Goal: Task Accomplishment & Management: Use online tool/utility

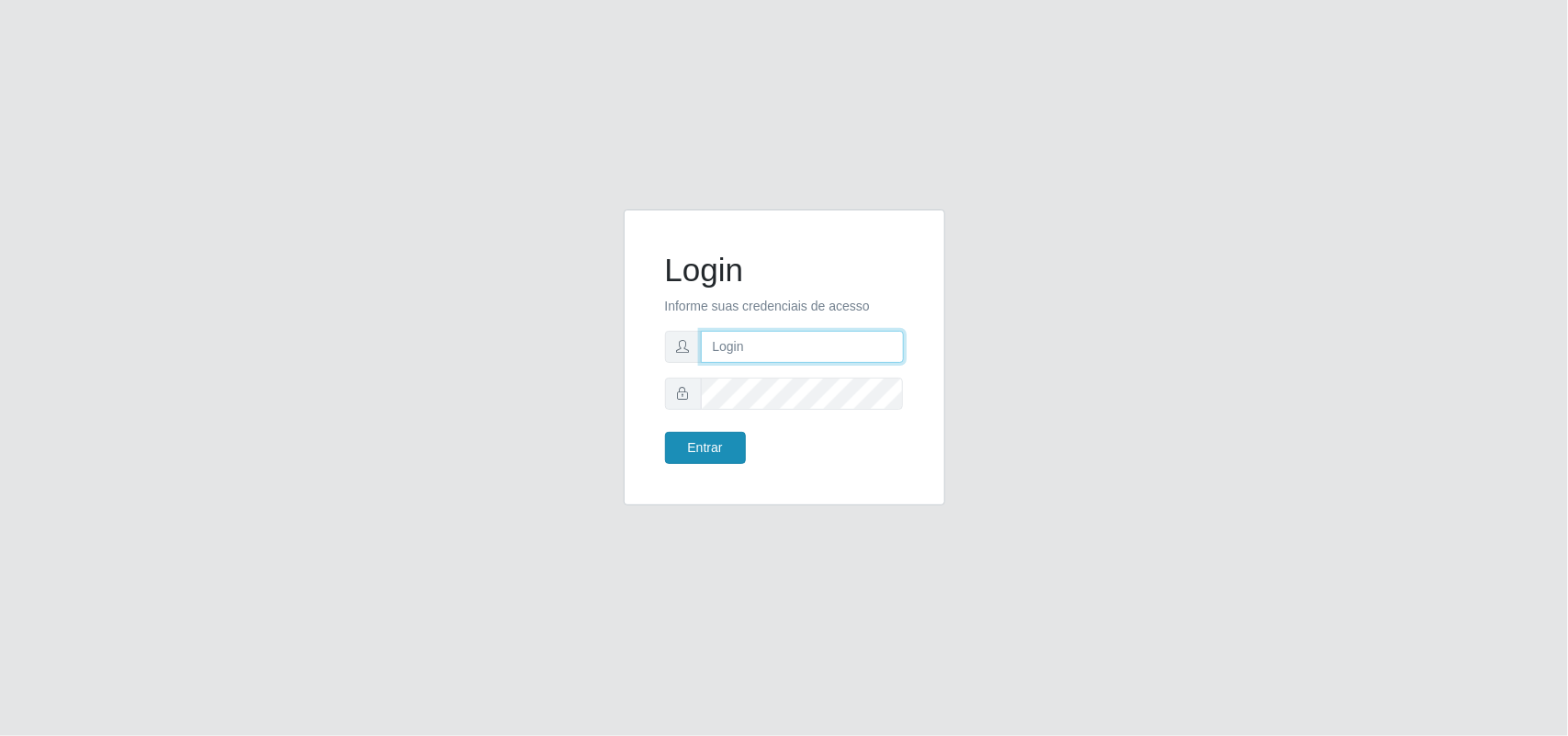
type input "[PERSON_NAME][EMAIL_ADDRESS][DOMAIN_NAME]"
click at [703, 447] on button "Entrar" at bounding box center [706, 448] width 81 height 32
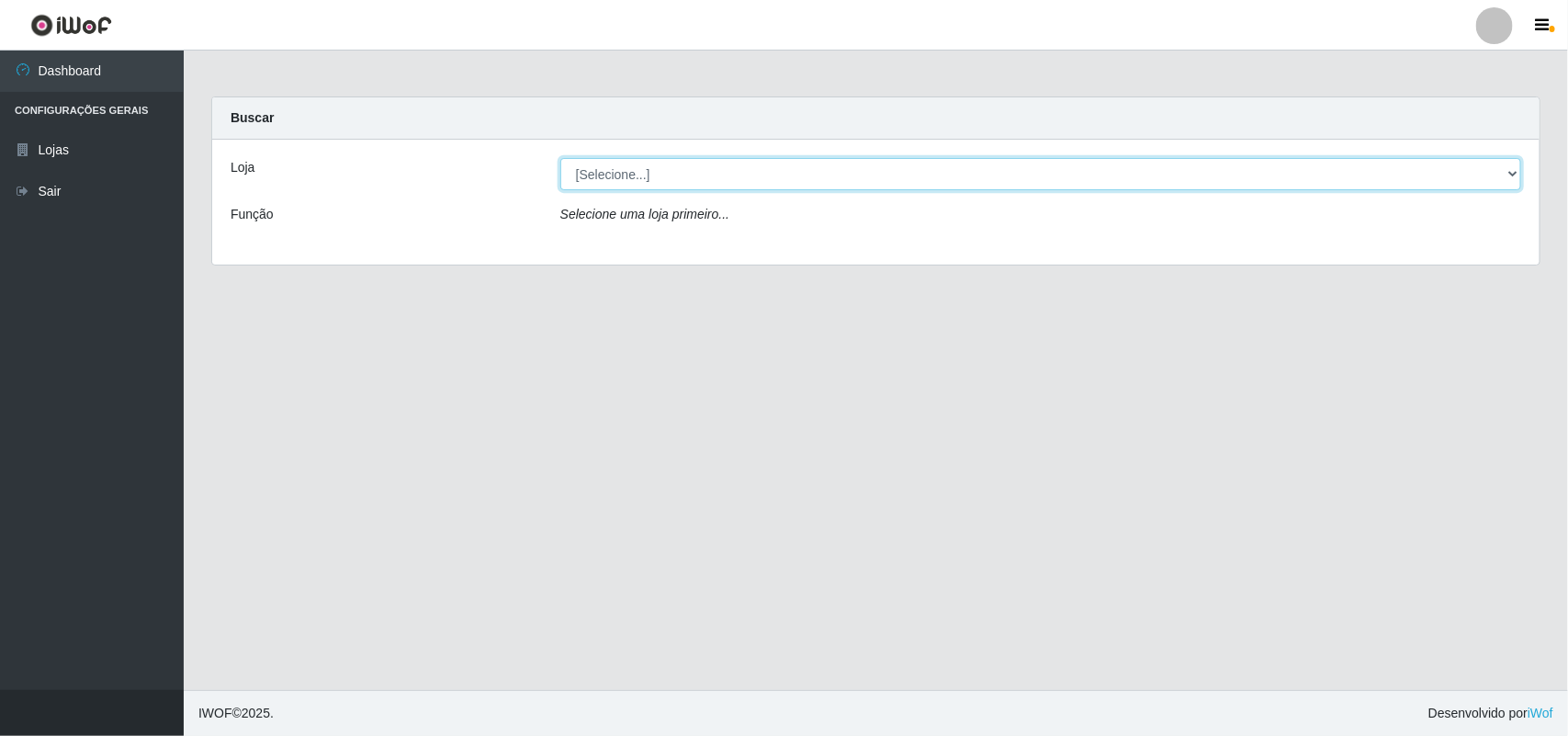
click at [805, 181] on select "[Selecione...] Extrabom - Loja 01 Centro de Distribuição" at bounding box center [1040, 174] width 961 height 32
select select "435"
click at [560, 158] on select "[Selecione...] Extrabom - Loja 01 Centro de Distribuição" at bounding box center [1040, 174] width 961 height 32
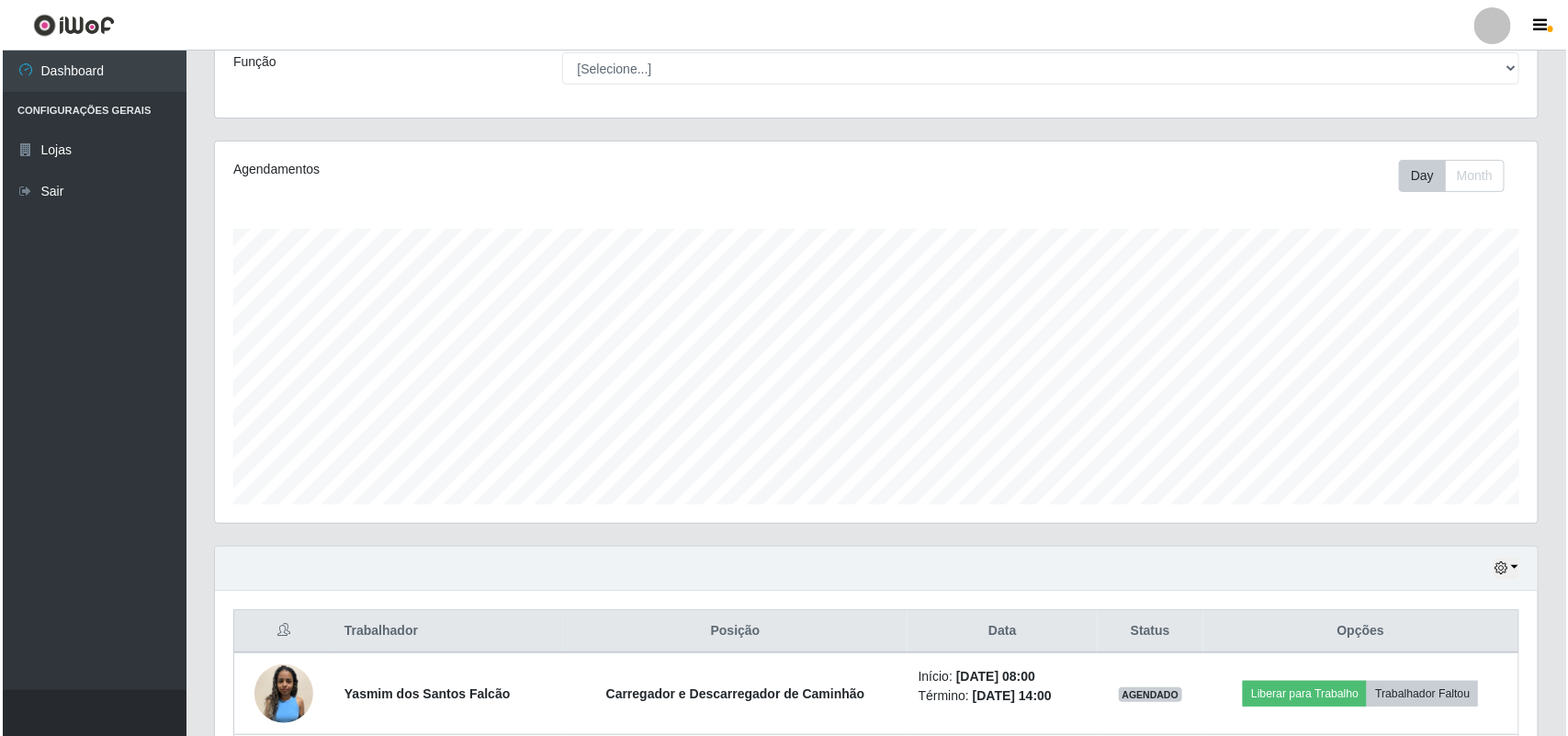
scroll to position [689, 0]
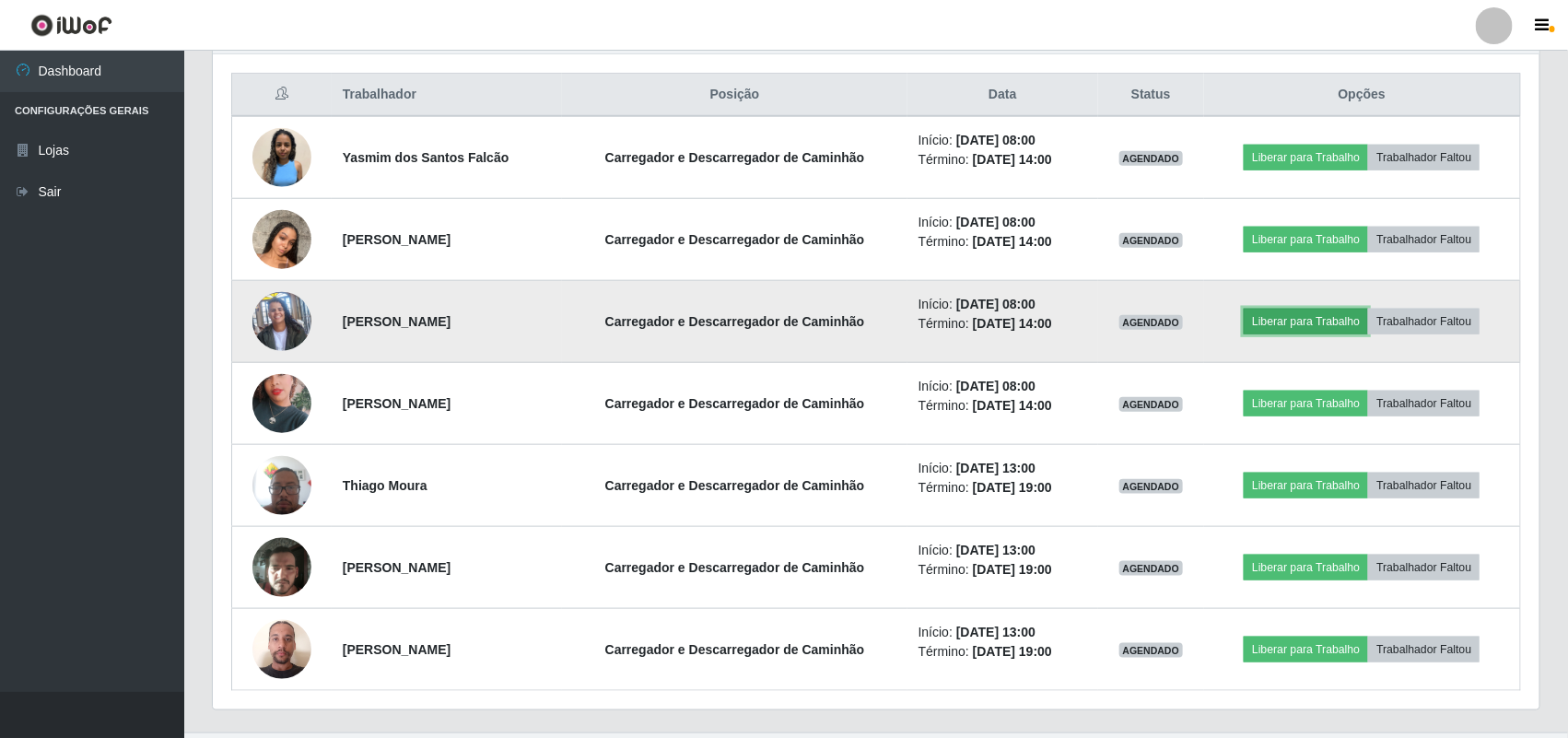
click at [1304, 328] on button "Liberar para Trabalho" at bounding box center [1306, 321] width 124 height 26
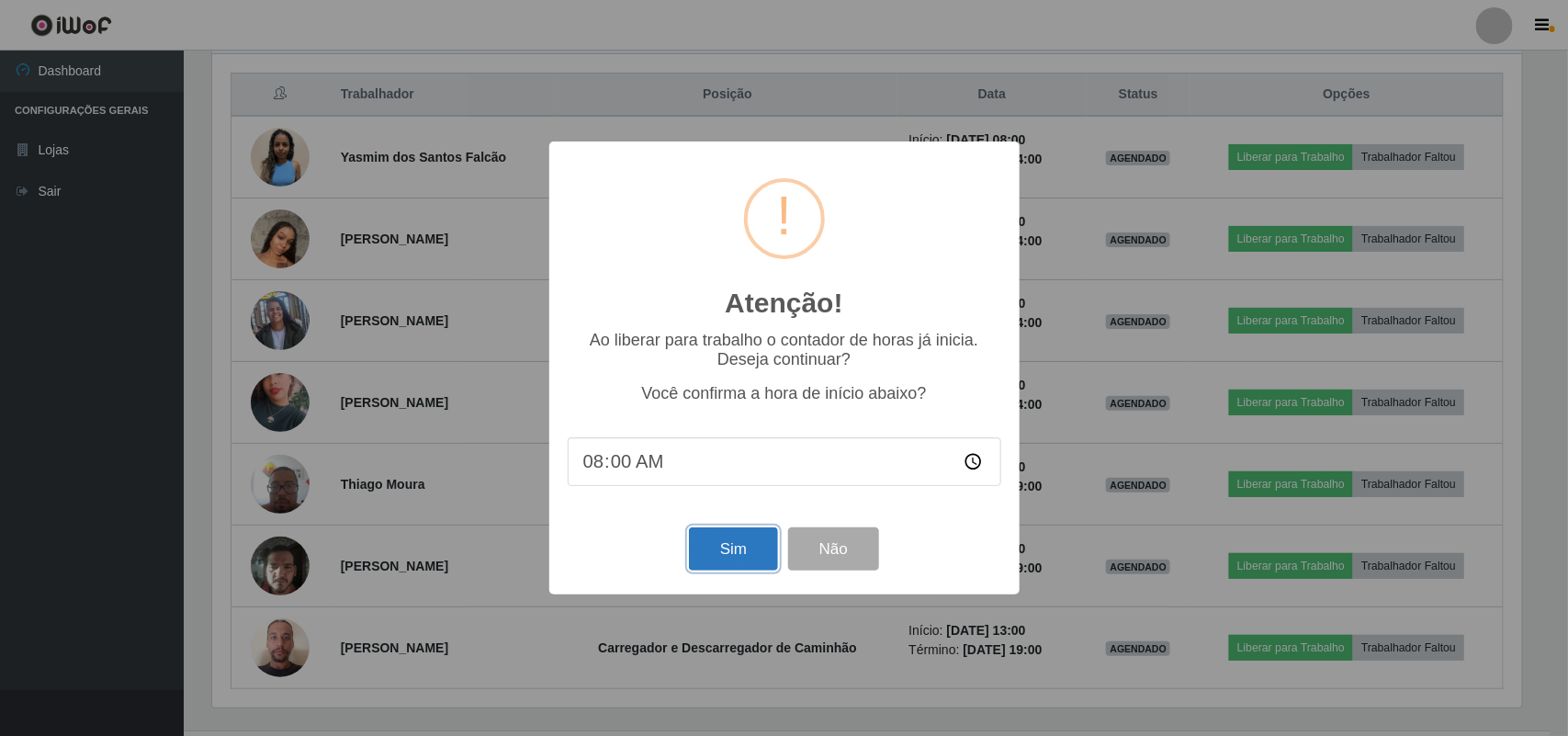
click at [699, 552] on button "Sim" at bounding box center [733, 549] width 89 height 43
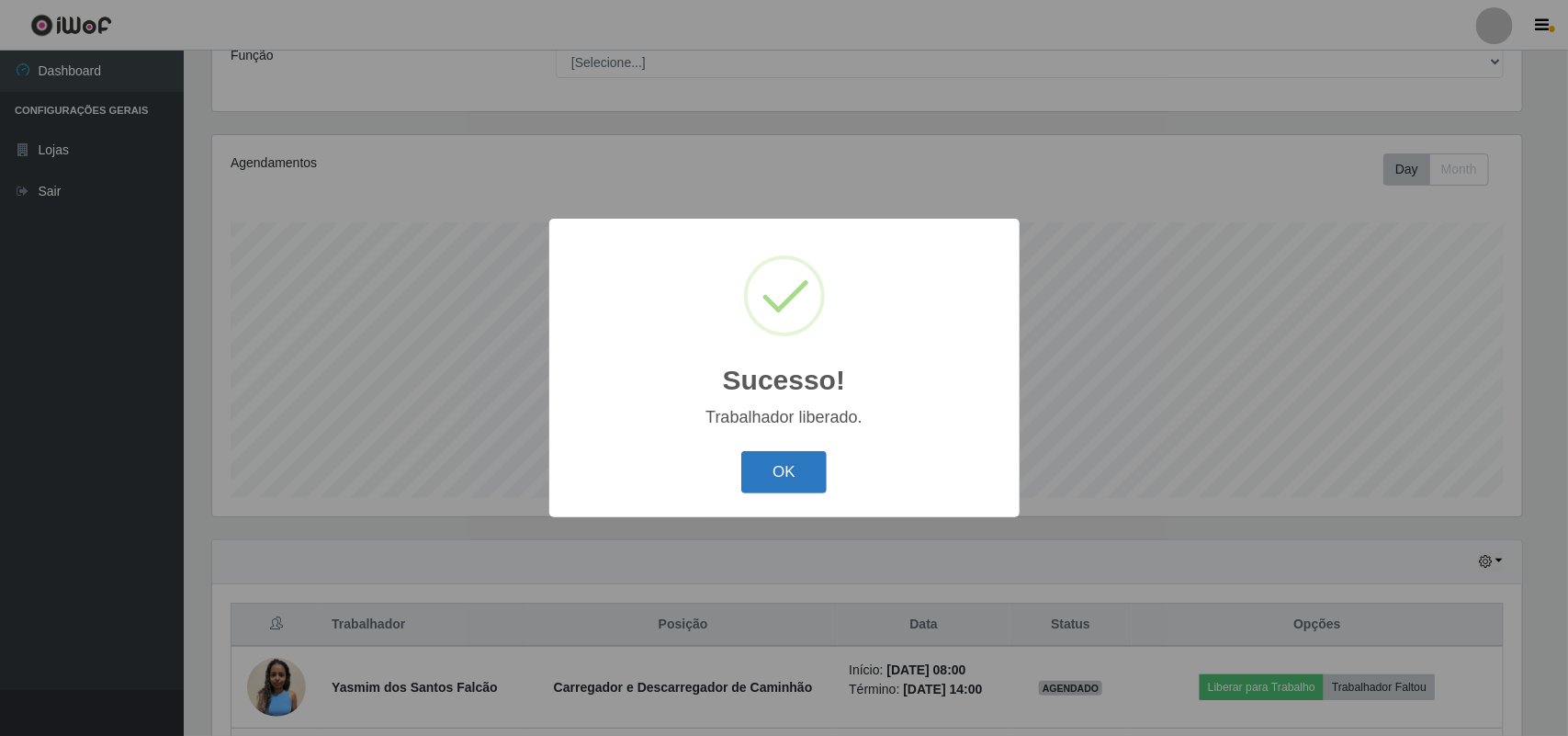
click at [801, 462] on button "OK" at bounding box center [784, 472] width 85 height 43
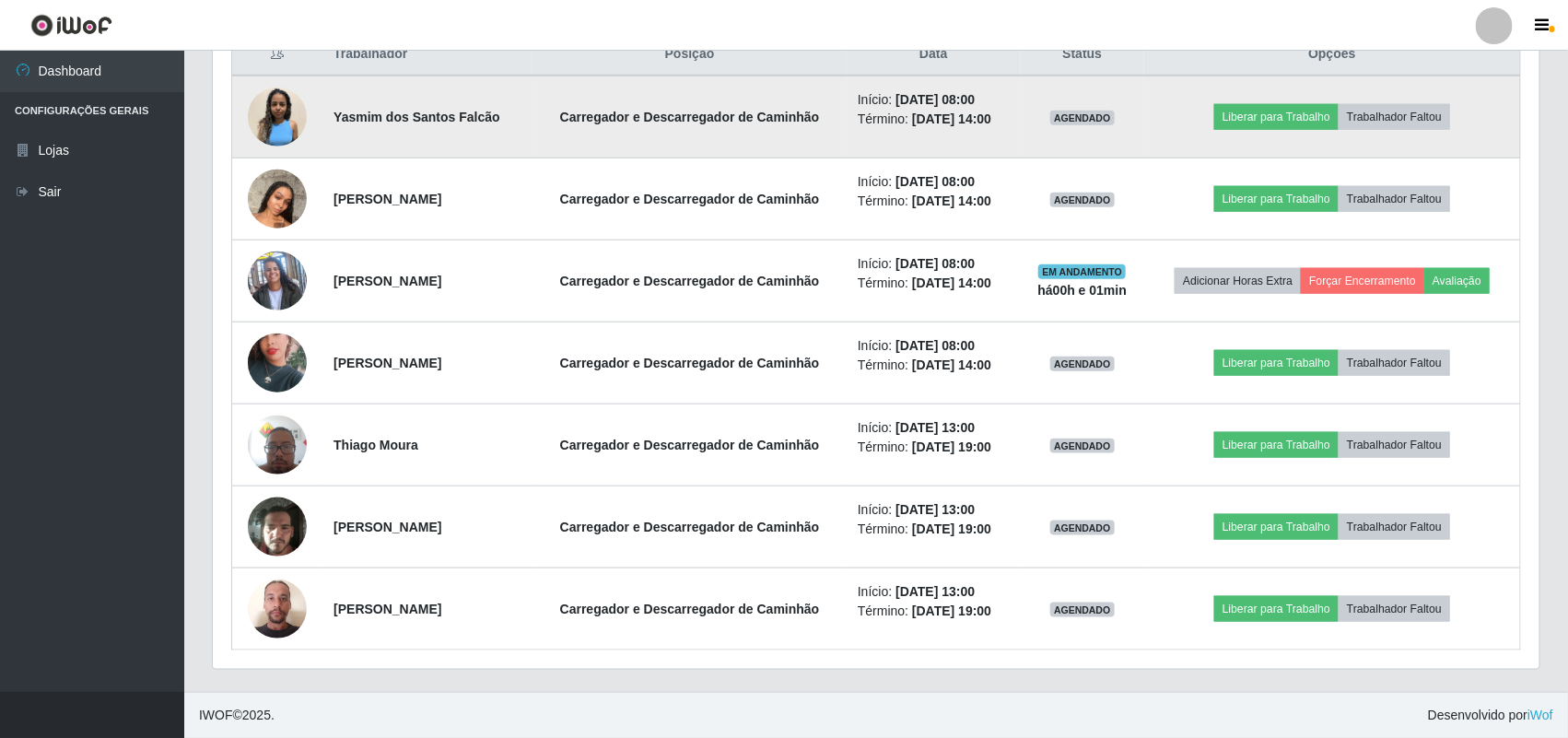
scroll to position [734, 0]
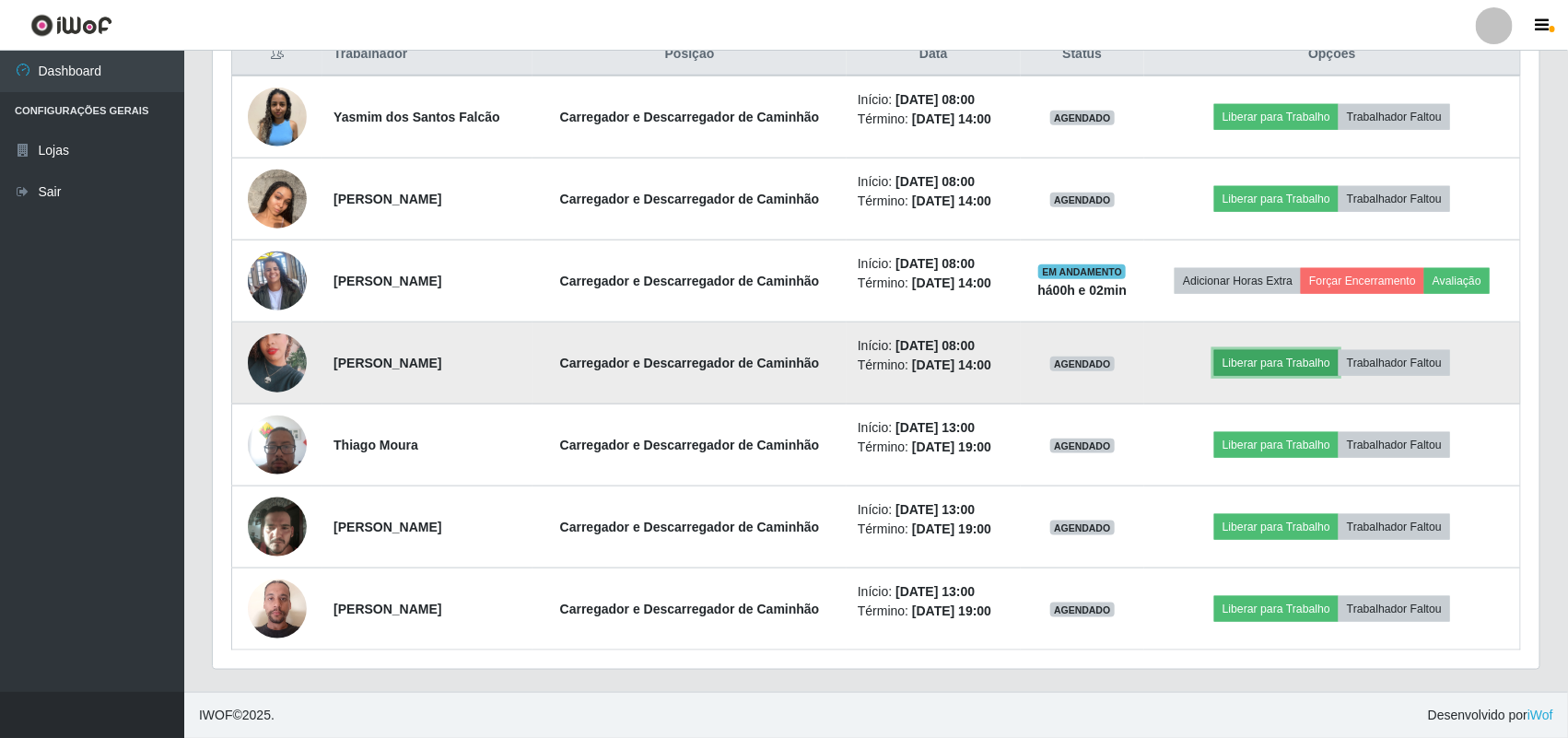
click at [1267, 362] on button "Liberar para Trabalho" at bounding box center [1276, 362] width 124 height 26
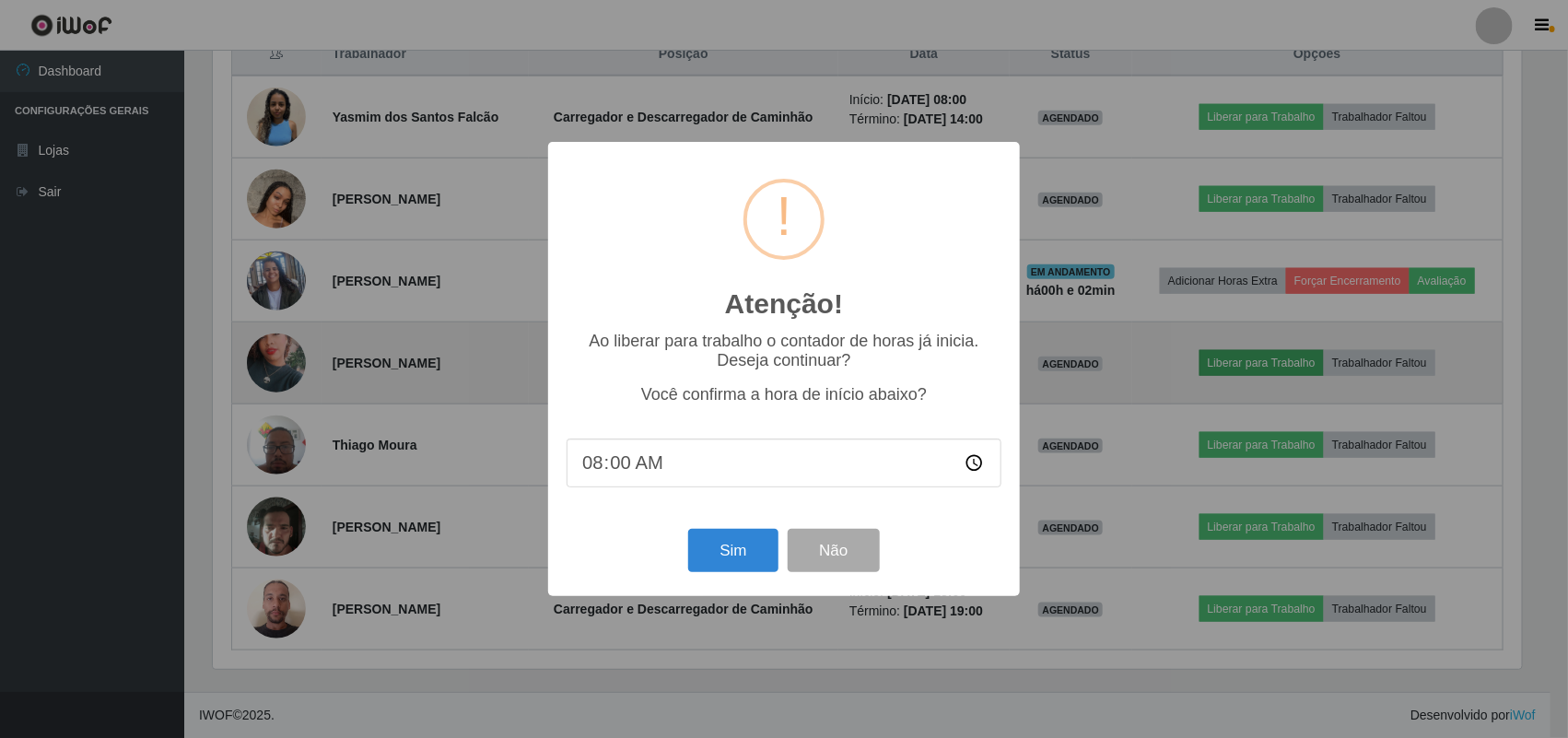
scroll to position [383, 1314]
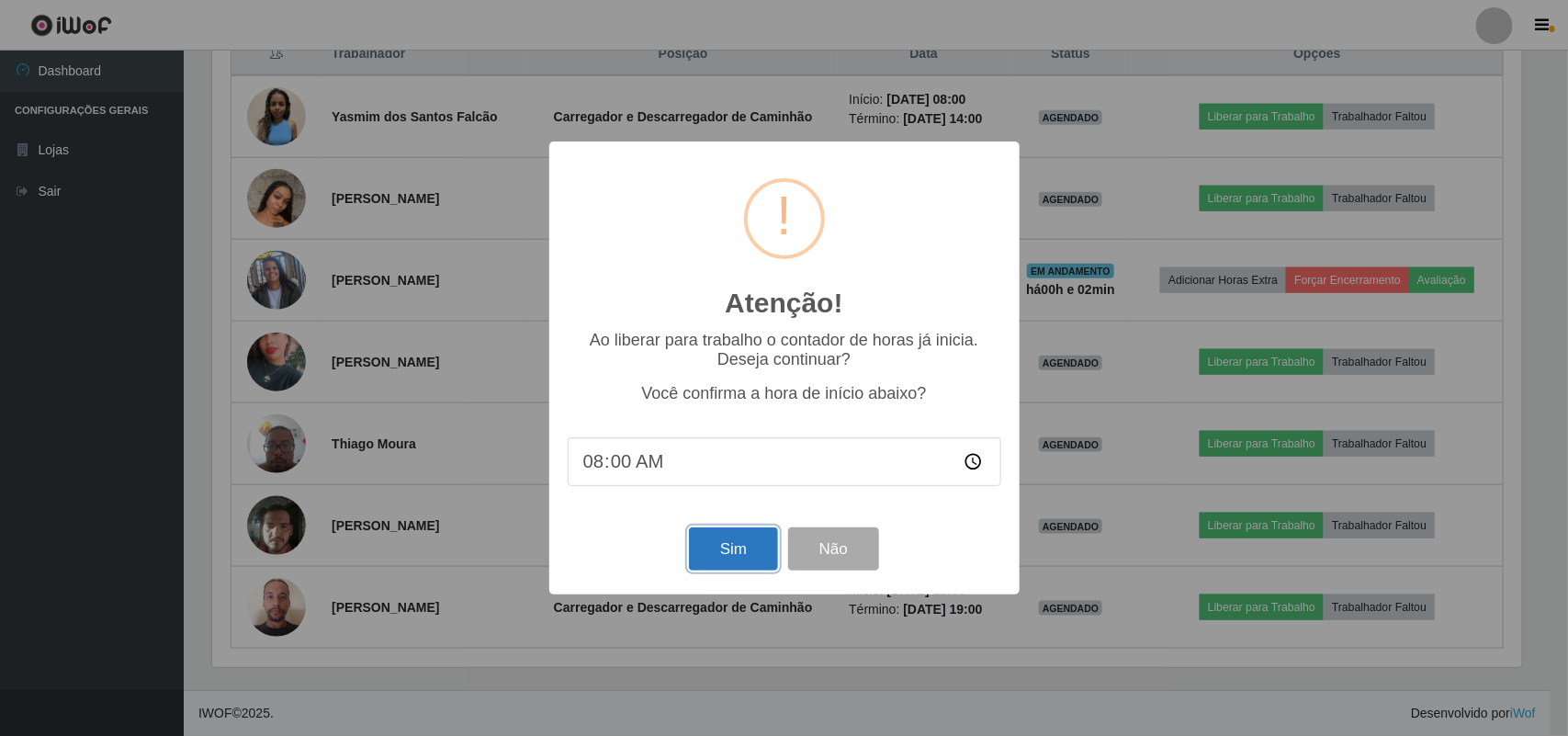
click at [732, 561] on button "Sim" at bounding box center [733, 549] width 89 height 43
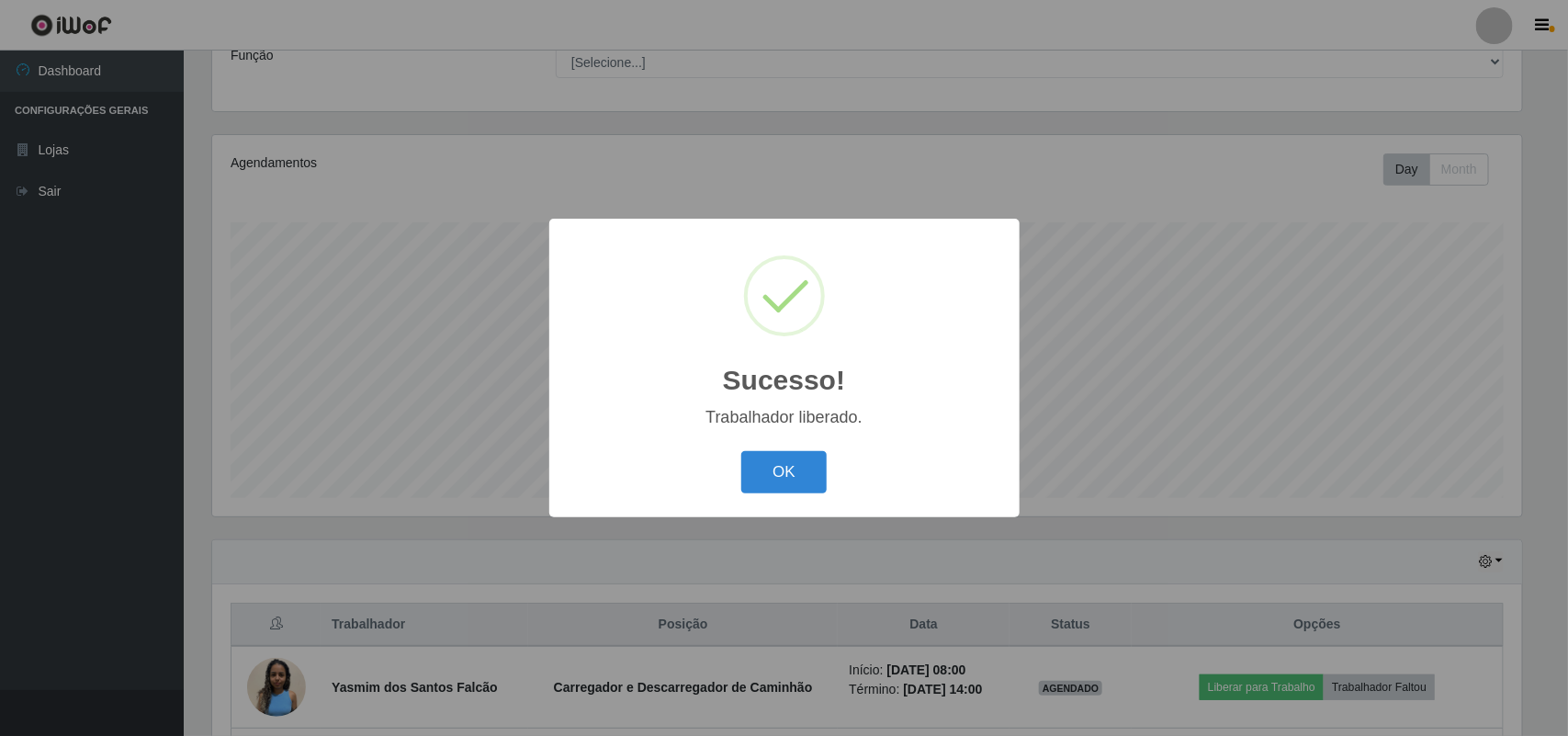
click at [780, 450] on div "OK Cancel" at bounding box center [784, 471] width 434 height 52
click at [745, 476] on button "OK" at bounding box center [784, 472] width 85 height 43
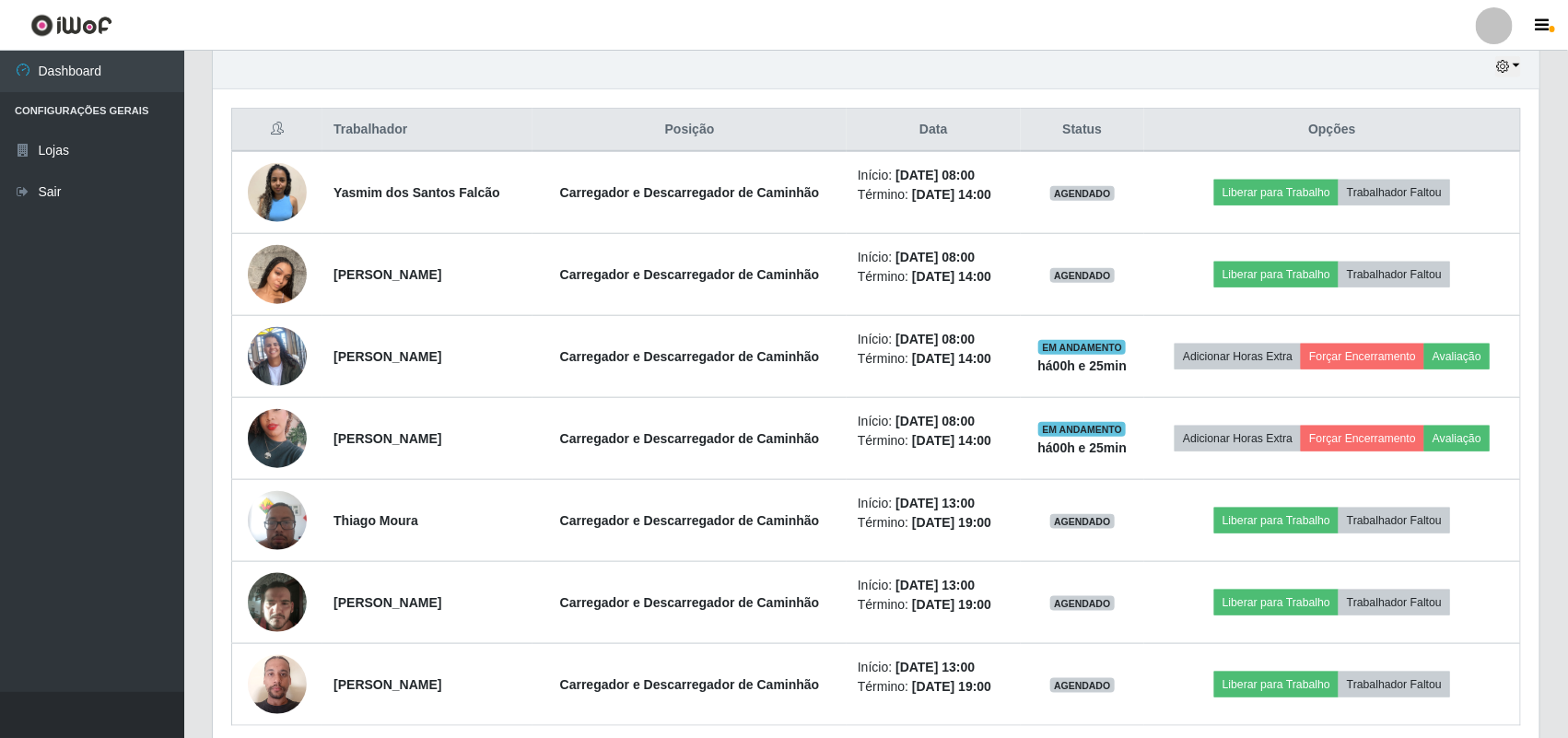
scroll to position [734, 0]
